Goal: Transaction & Acquisition: Download file/media

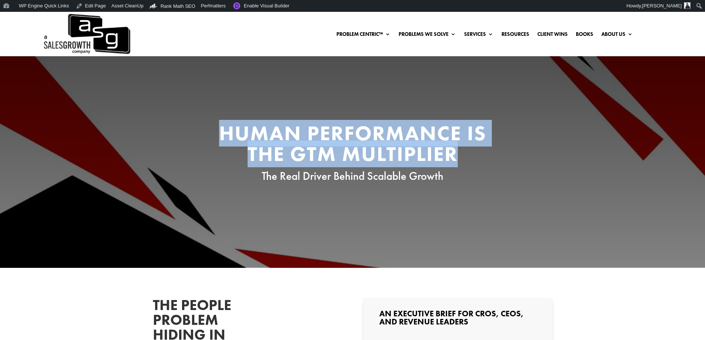
drag, startPoint x: 392, startPoint y: 155, endPoint x: 225, endPoint y: 132, distance: 168.7
click at [225, 132] on h2 "Human Performance Is the GTM Multiplier" at bounding box center [352, 145] width 281 height 45
copy h2 "Human Performance Is the GTM Multiplier"
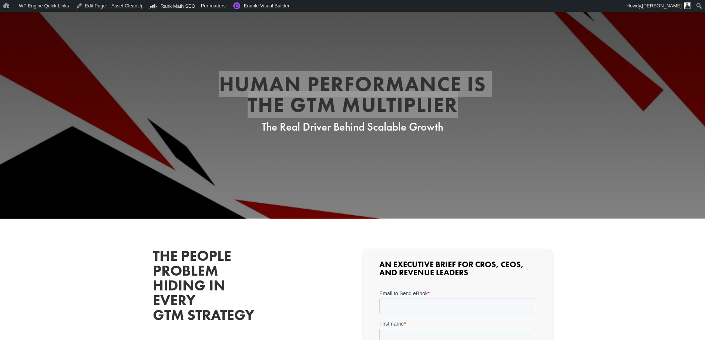
scroll to position [111, 0]
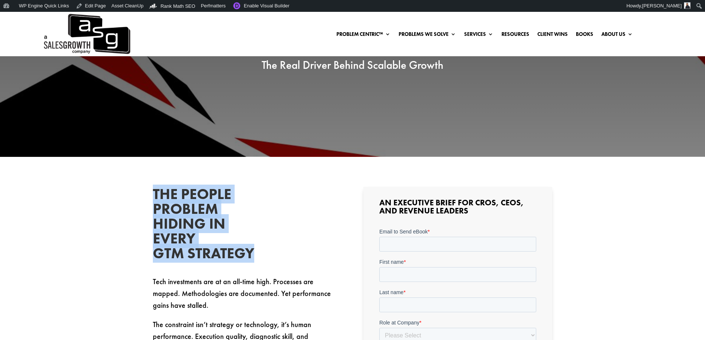
drag, startPoint x: 263, startPoint y: 248, endPoint x: 154, endPoint y: 201, distance: 119.5
click at [154, 201] on h2 "The People Problem Hiding in Every GTM Strategy" at bounding box center [208, 226] width 111 height 78
copy h2 "The People Problem Hiding in Every GTM Strategy"
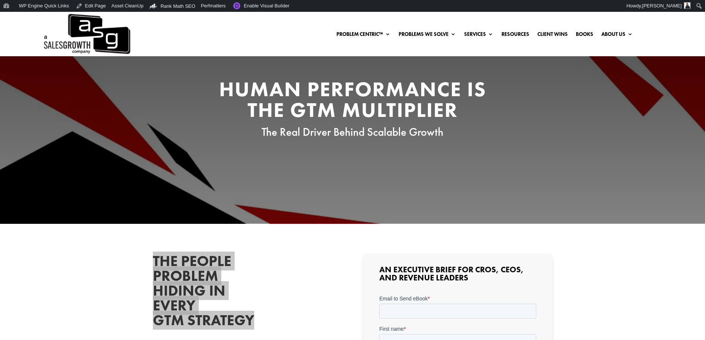
scroll to position [0, 0]
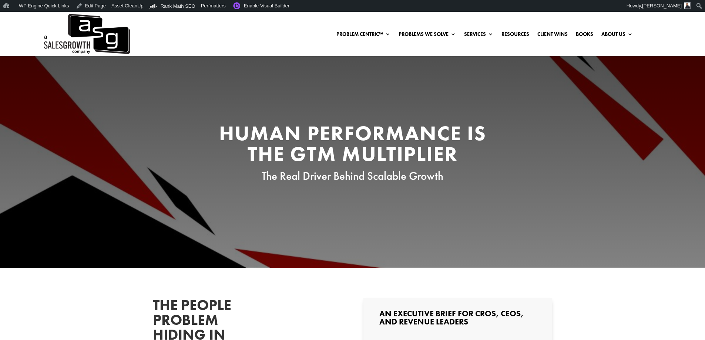
click at [289, 135] on h2 "Human Performance Is the GTM Multiplier" at bounding box center [352, 145] width 281 height 45
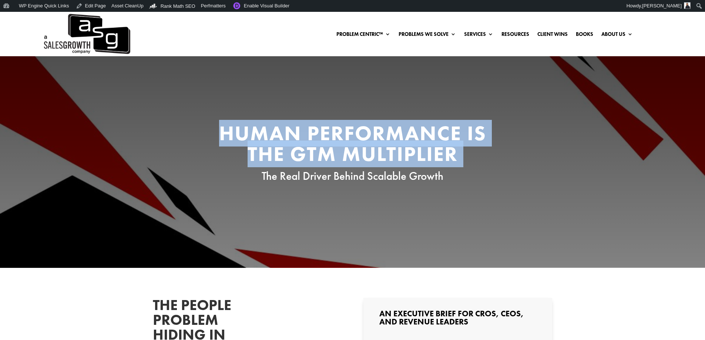
click at [289, 135] on h2 "Human Performance Is the GTM Multiplier" at bounding box center [352, 145] width 281 height 45
copy div "Human Performance Is the GTM Multiplier"
click at [315, 149] on h2 "Human Performance Is the GTM Multiplier" at bounding box center [352, 145] width 281 height 45
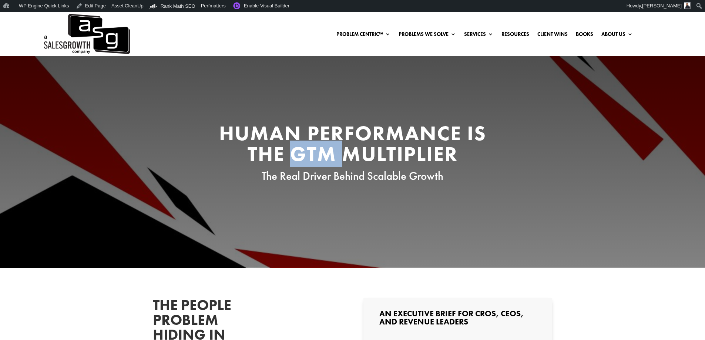
click at [315, 149] on h2 "Human Performance Is the GTM Multiplier" at bounding box center [352, 145] width 281 height 45
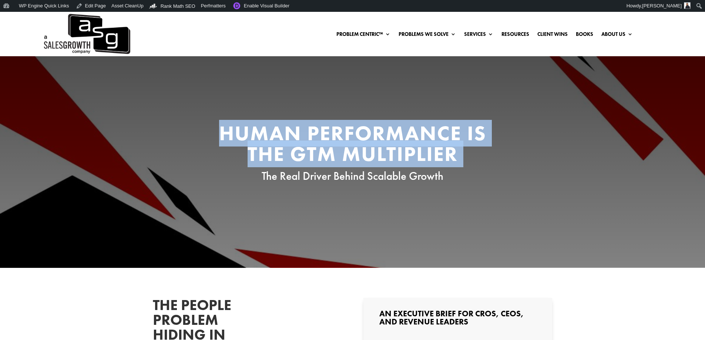
click at [315, 149] on h2 "Human Performance Is the GTM Multiplier" at bounding box center [352, 145] width 281 height 45
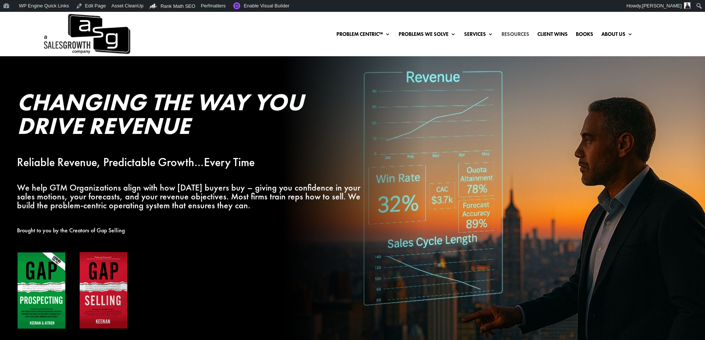
click at [516, 33] on link "Resources" at bounding box center [515, 35] width 28 height 8
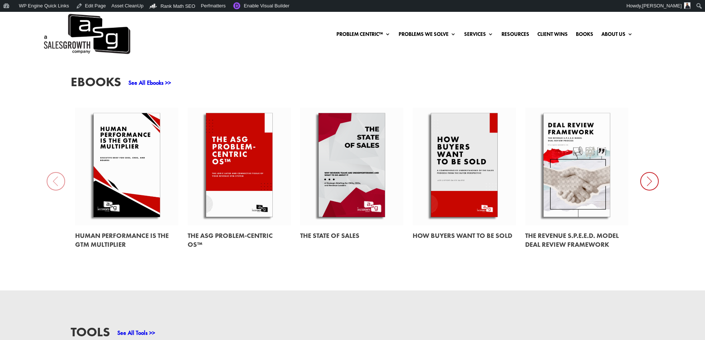
click at [147, 178] on link at bounding box center [126, 167] width 103 height 118
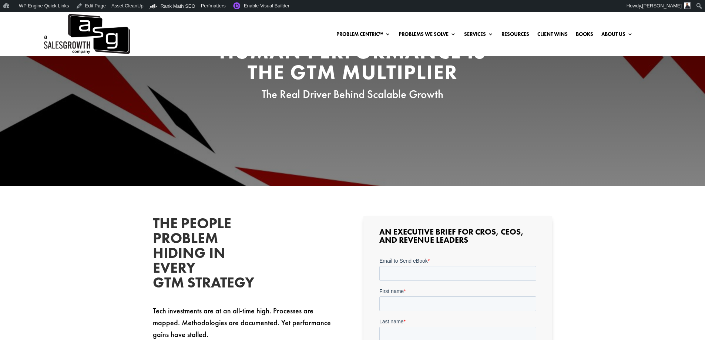
scroll to position [185, 0]
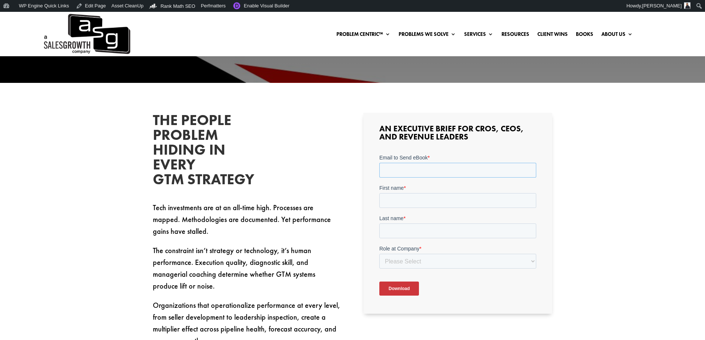
click at [447, 166] on input "Email to Send eBook *" at bounding box center [457, 170] width 157 height 15
type input "sean@salesgrowth.com"
click at [450, 203] on input "First name *" at bounding box center [457, 200] width 157 height 15
type input "Sean"
click at [425, 229] on input "Last name *" at bounding box center [457, 230] width 157 height 15
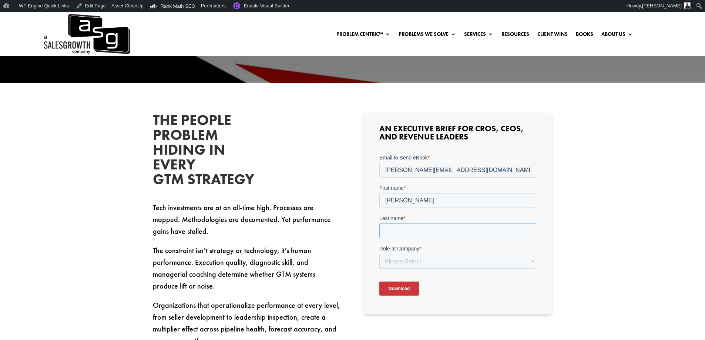
type input "Finlay"
click at [436, 255] on select "Please Select C-Level (CRO, CSO, etc) Senior Leadership (VP of Sales, VP of Ena…" at bounding box center [457, 261] width 157 height 15
select select "Other"
click at [379, 254] on select "Please Select C-Level (CRO, CSO, etc) Senior Leadership (VP of Sales, VP of Ena…" at bounding box center [457, 261] width 157 height 15
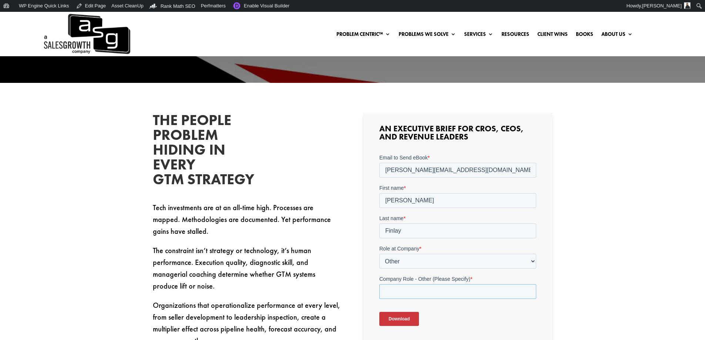
click at [428, 288] on input "Company Role - Other (Please Specify) *" at bounding box center [457, 291] width 157 height 15
type input "Marketing"
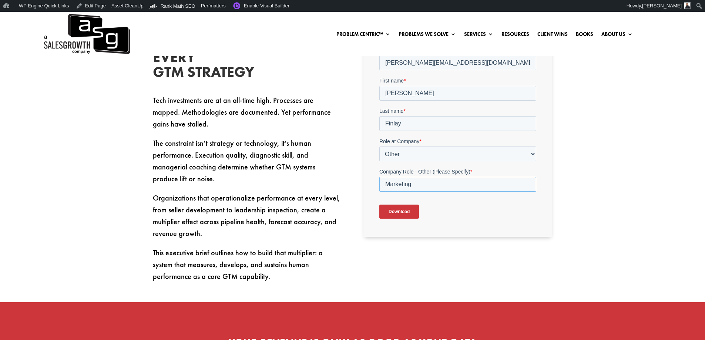
scroll to position [370, 0]
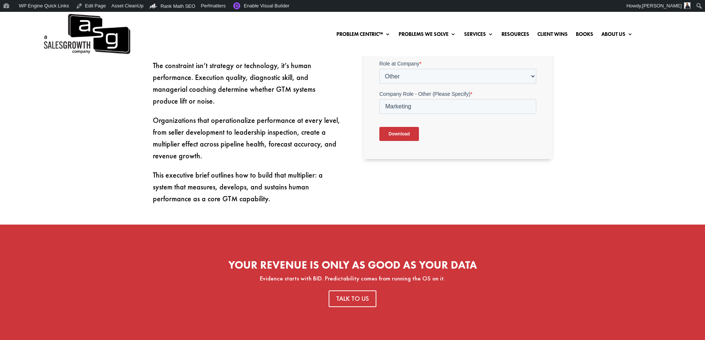
click at [408, 133] on input "Download" at bounding box center [399, 134] width 40 height 14
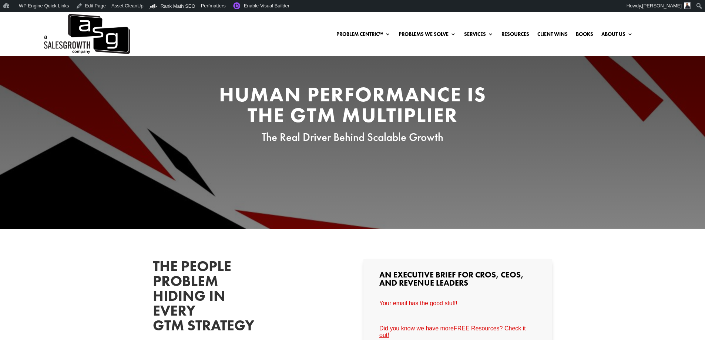
scroll to position [0, 0]
